Goal: Transaction & Acquisition: Purchase product/service

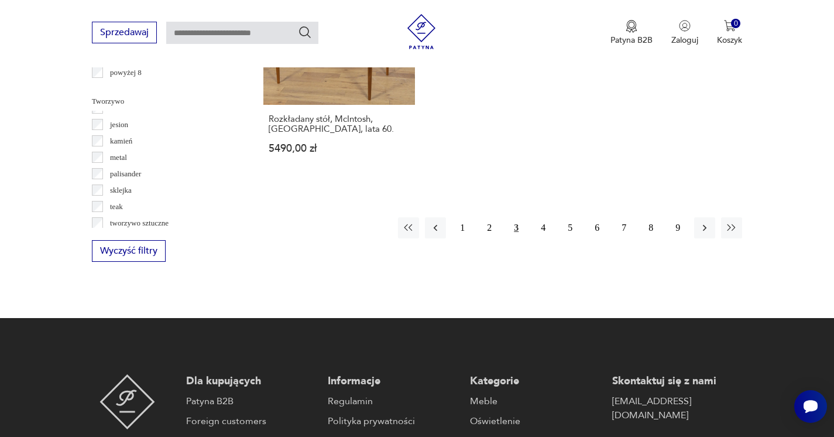
scroll to position [47, 0]
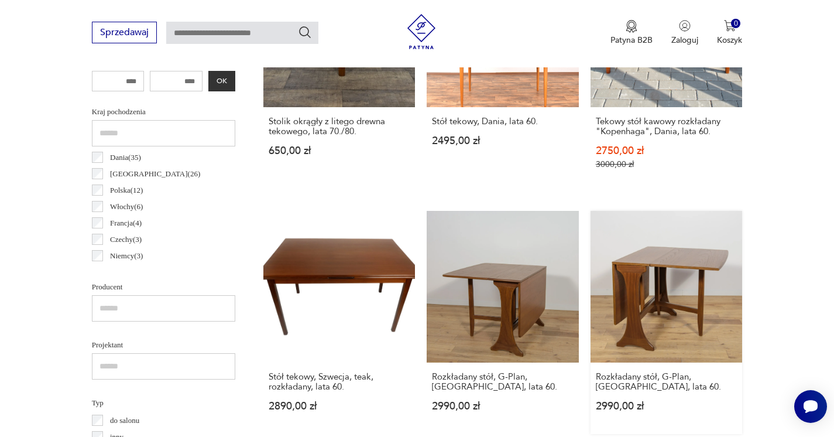
scroll to position [955, 0]
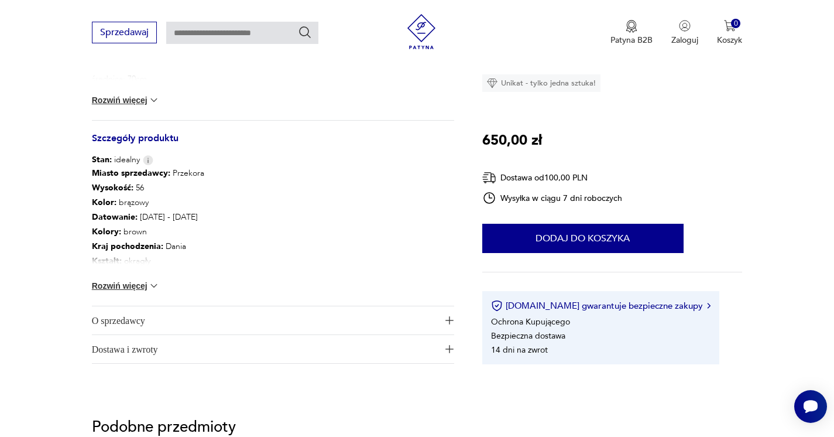
scroll to position [665, 0]
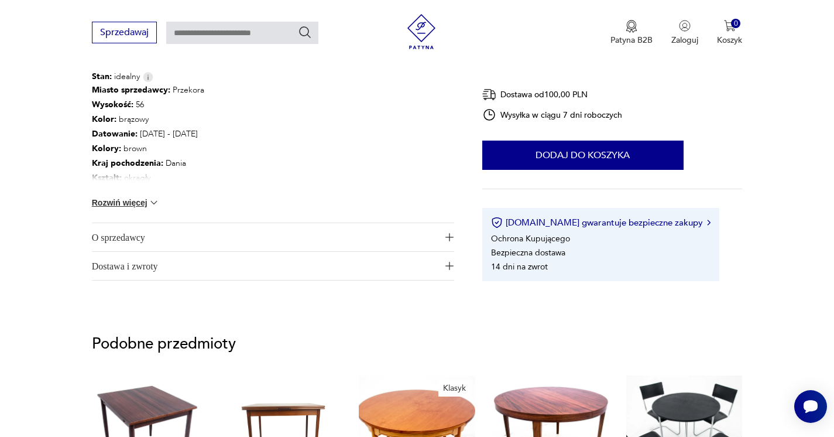
click at [154, 206] on img at bounding box center [154, 203] width 12 height 12
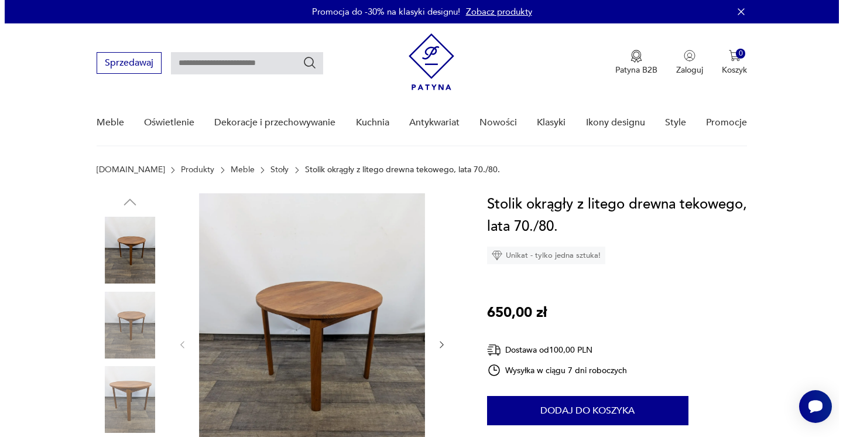
scroll to position [8, 0]
